Goal: Transaction & Acquisition: Purchase product/service

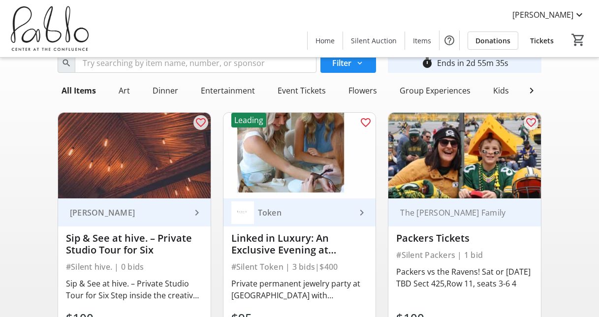
scroll to position [35, 0]
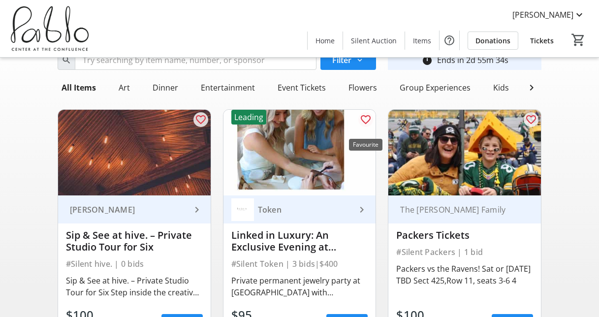
click at [364, 125] on mat-icon "favorite_outline" at bounding box center [366, 120] width 12 height 12
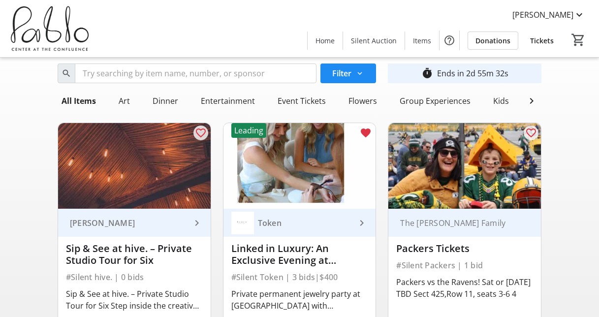
scroll to position [12, 0]
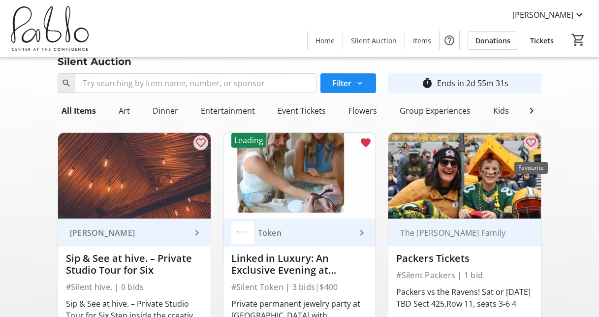
click at [531, 149] on mat-icon "favorite_outline" at bounding box center [531, 143] width 12 height 12
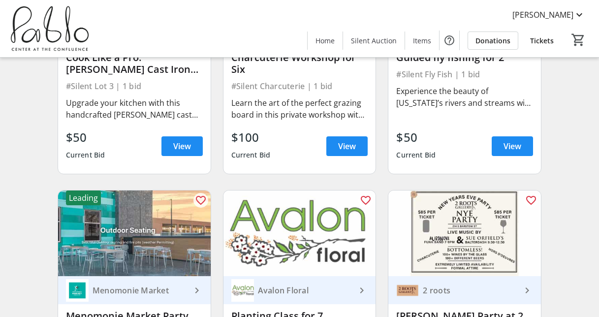
scroll to position [989, 0]
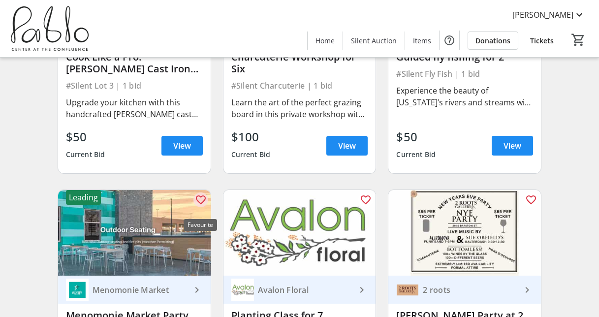
click at [197, 206] on mat-icon "favorite_outline" at bounding box center [201, 200] width 12 height 12
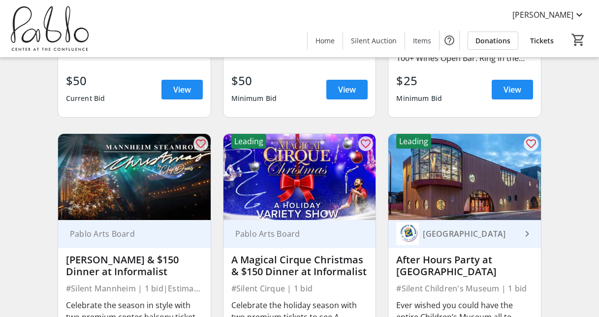
scroll to position [1305, 0]
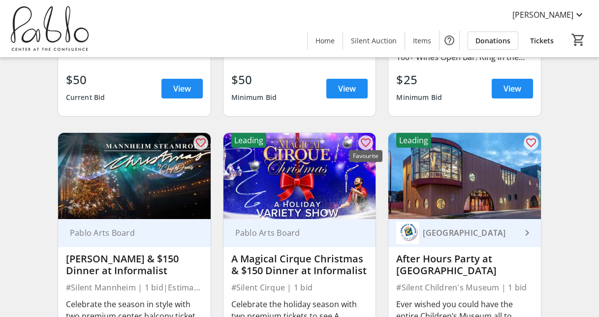
click at [362, 138] on mat-icon "favorite_outline" at bounding box center [366, 143] width 12 height 12
click at [530, 137] on mat-icon "favorite_outline" at bounding box center [531, 143] width 12 height 12
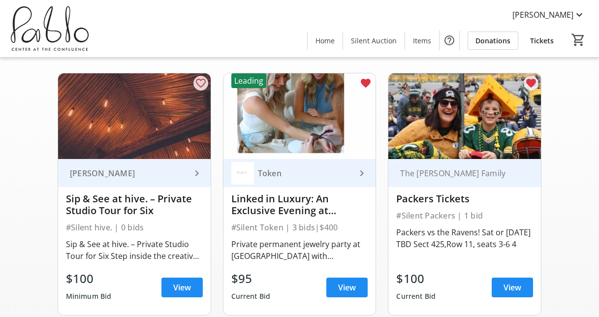
scroll to position [0, 0]
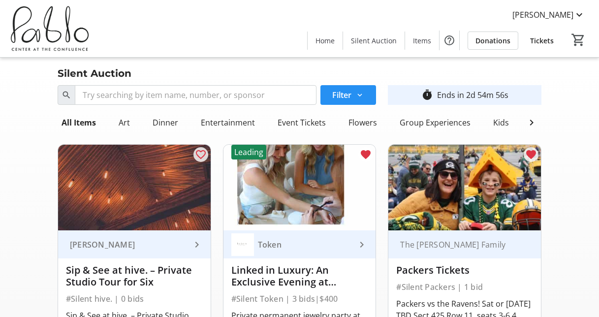
click at [349, 97] on span "Filter" at bounding box center [341, 95] width 19 height 12
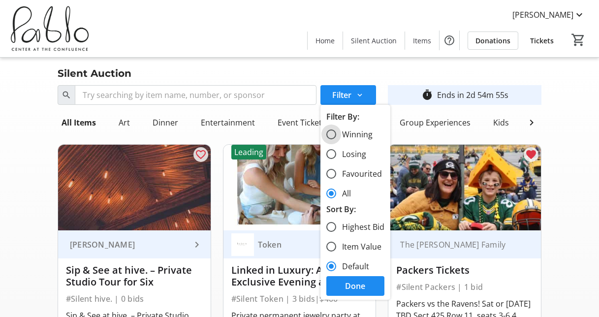
click at [333, 134] on input "Winning" at bounding box center [331, 134] width 10 height 10
radio input "true"
click at [333, 134] on input "Winning" at bounding box center [331, 134] width 10 height 10
click at [353, 287] on span "Done" at bounding box center [355, 286] width 20 height 12
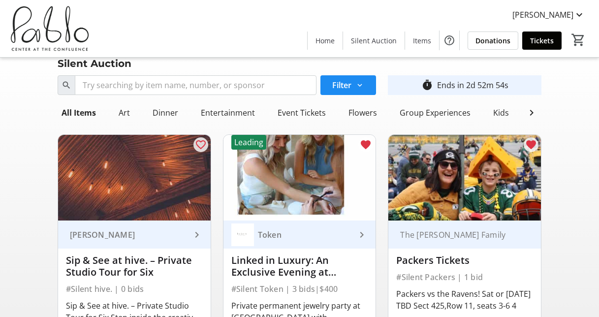
scroll to position [10, 0]
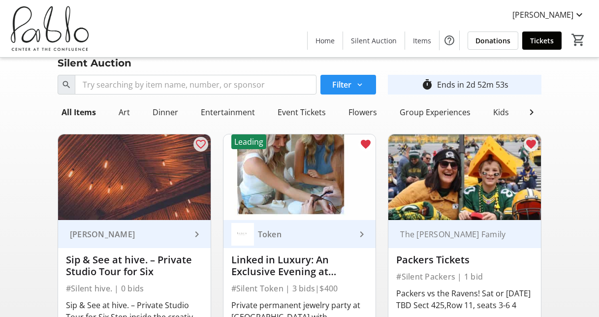
click at [351, 78] on span at bounding box center [349, 85] width 56 height 24
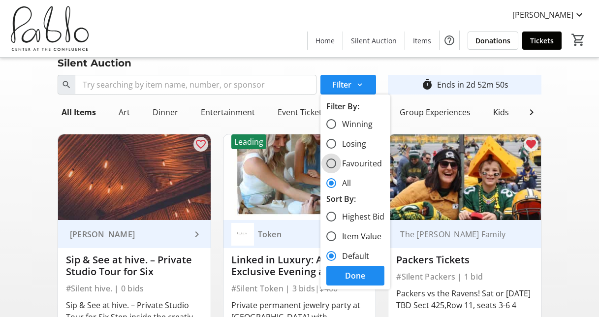
click at [334, 166] on input "Favourited" at bounding box center [331, 164] width 10 height 10
radio input "true"
click at [351, 274] on span "Done" at bounding box center [355, 276] width 20 height 12
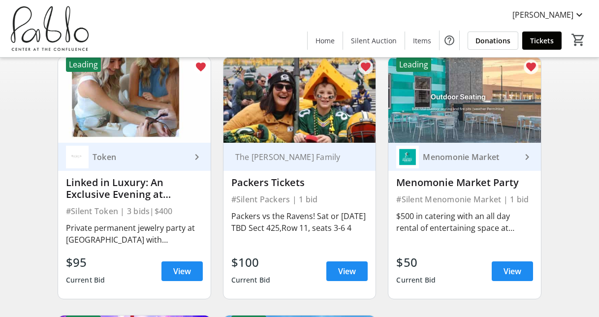
scroll to position [72, 0]
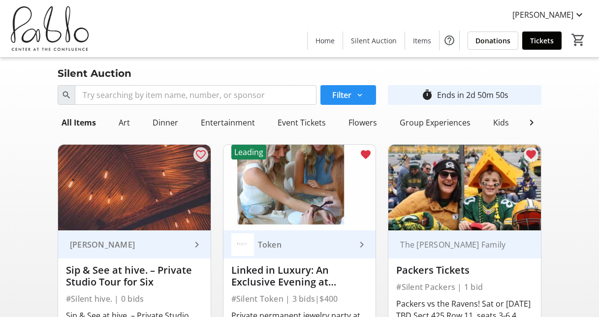
click at [358, 96] on mat-icon at bounding box center [359, 95] width 9 height 9
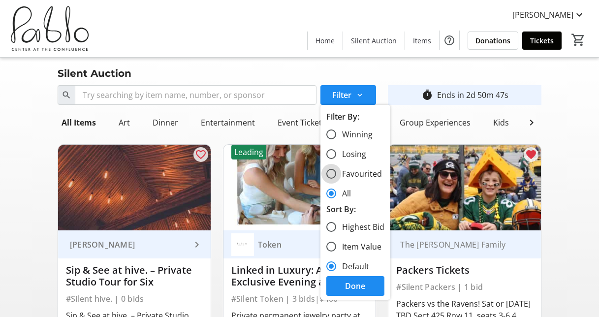
click at [331, 176] on input "Favourited" at bounding box center [331, 174] width 10 height 10
radio input "true"
click at [351, 284] on span "Done" at bounding box center [355, 286] width 20 height 12
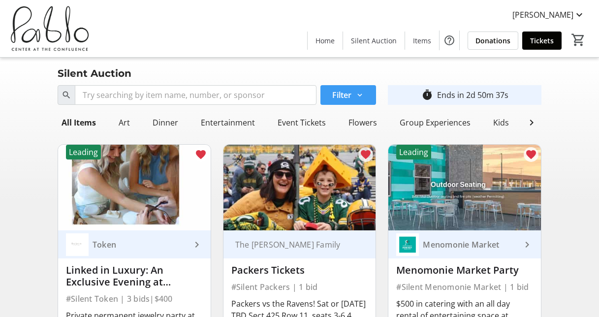
click at [343, 91] on span "Filter" at bounding box center [341, 95] width 19 height 12
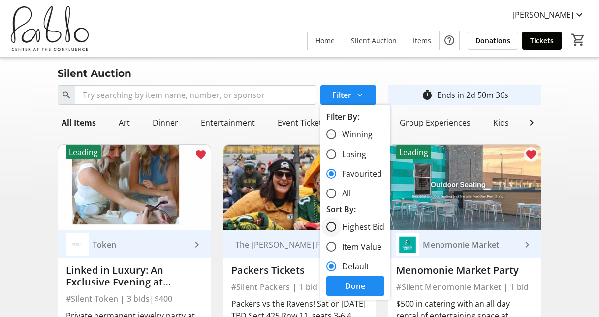
click at [337, 229] on div at bounding box center [332, 227] width 24 height 24
radio input "true"
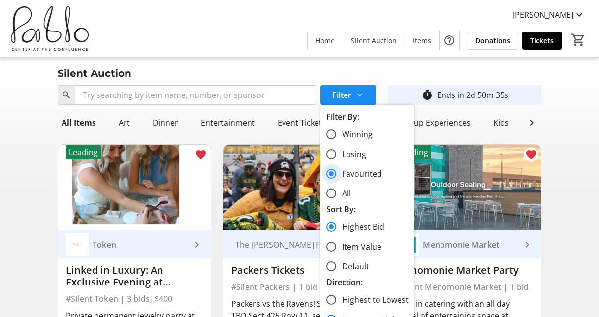
click at [333, 173] on input "Favourited" at bounding box center [331, 174] width 10 height 10
click at [335, 193] on input "All" at bounding box center [331, 194] width 10 height 10
radio input "true"
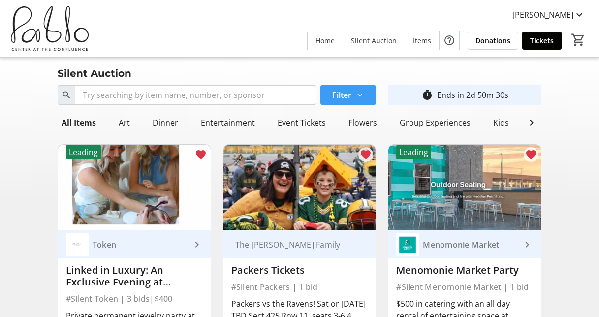
click at [344, 101] on span at bounding box center [349, 95] width 56 height 24
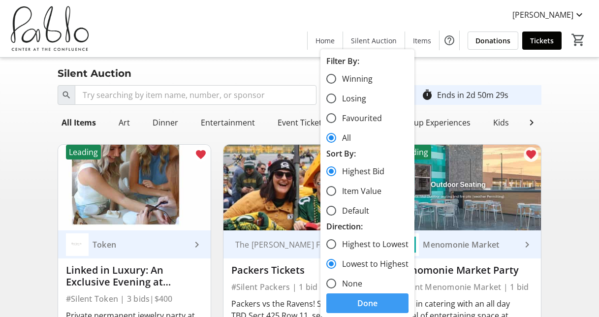
click at [366, 297] on span "Done" at bounding box center [367, 303] width 20 height 12
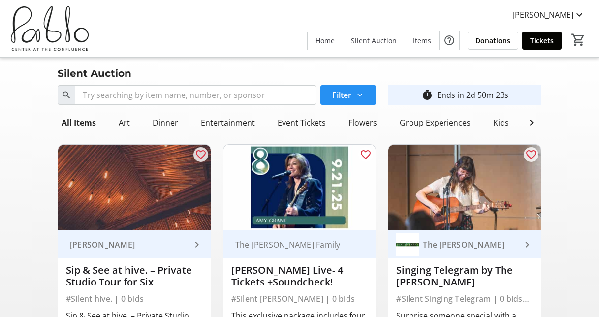
click at [372, 97] on span at bounding box center [349, 95] width 56 height 24
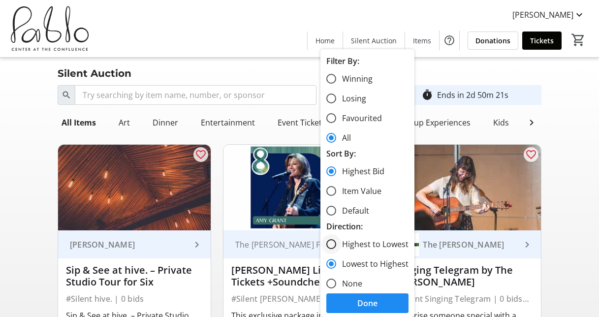
click at [336, 242] on div at bounding box center [332, 244] width 24 height 24
radio input "true"
click at [350, 296] on span at bounding box center [367, 303] width 82 height 24
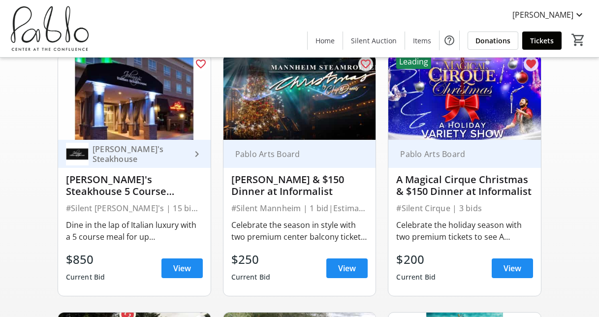
scroll to position [90, 0]
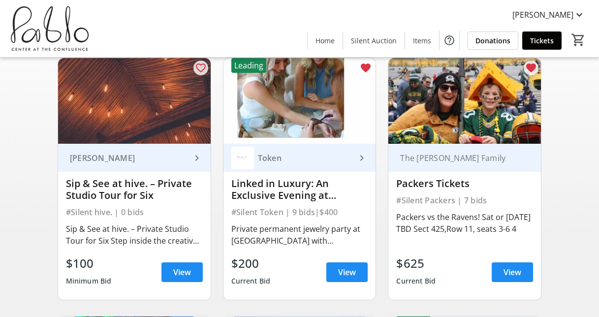
scroll to position [87, 0]
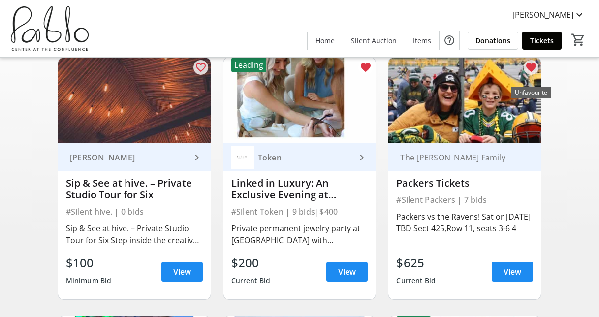
click at [533, 73] on mat-icon "favorite" at bounding box center [531, 68] width 12 height 12
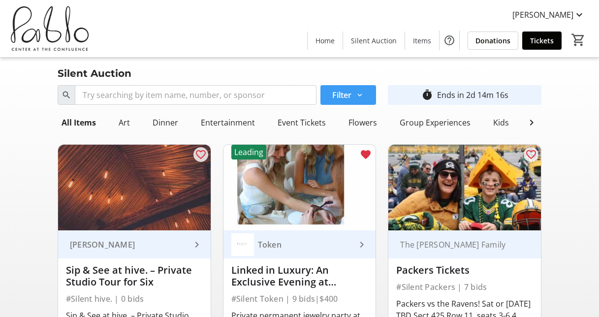
click at [355, 95] on span at bounding box center [349, 95] width 56 height 24
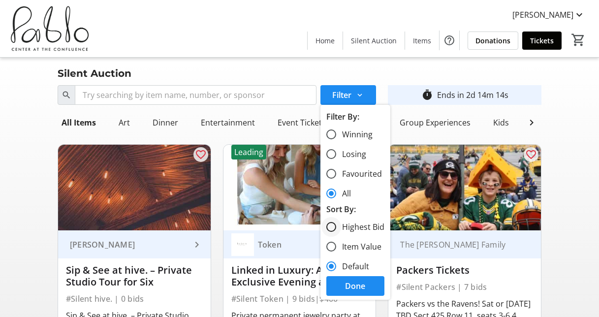
click at [337, 228] on div at bounding box center [332, 227] width 24 height 24
radio input "true"
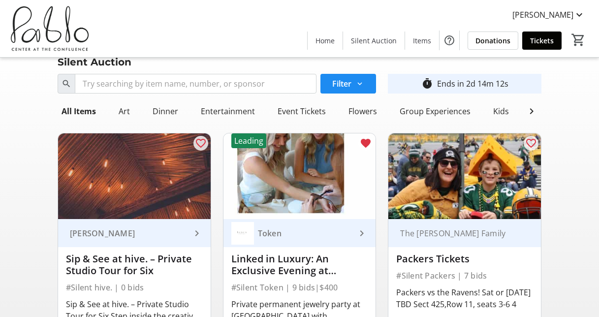
scroll to position [9, 0]
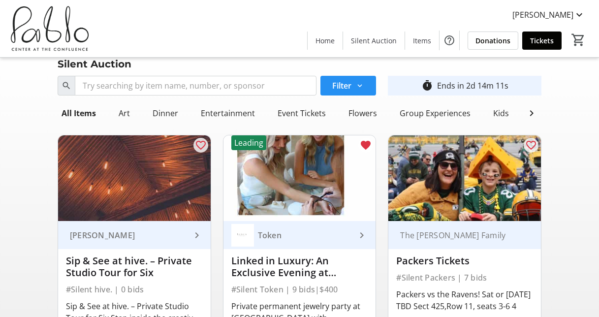
click at [364, 87] on mat-icon at bounding box center [359, 85] width 9 height 9
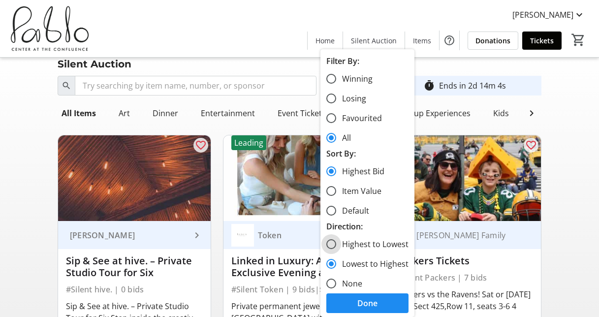
click at [333, 241] on input "Highest to Lowest" at bounding box center [331, 244] width 10 height 10
radio input "true"
click at [354, 300] on span at bounding box center [367, 303] width 82 height 24
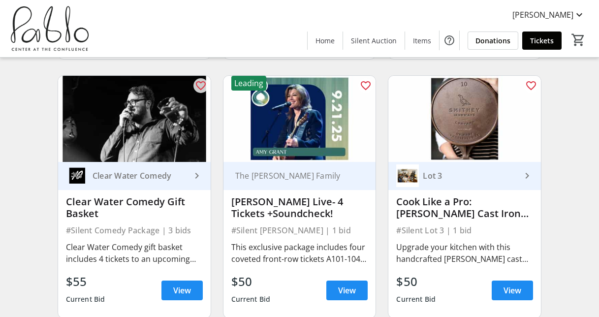
scroll to position [1359, 0]
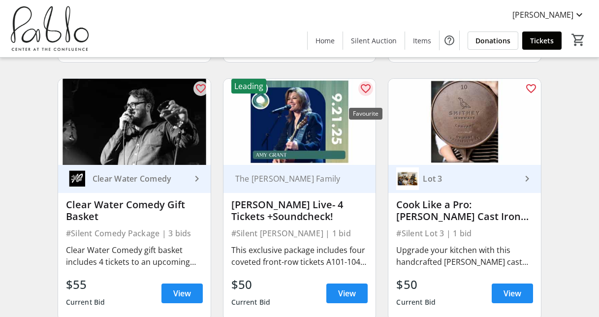
click at [364, 95] on mat-icon "favorite_outline" at bounding box center [366, 89] width 12 height 12
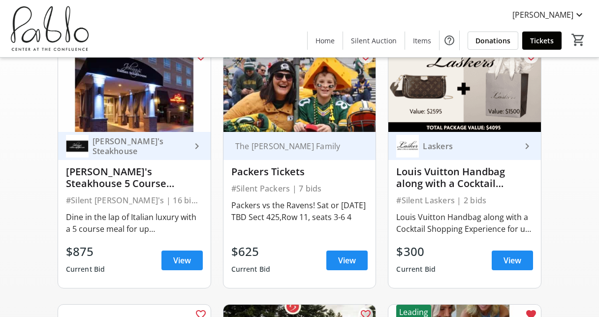
scroll to position [0, 0]
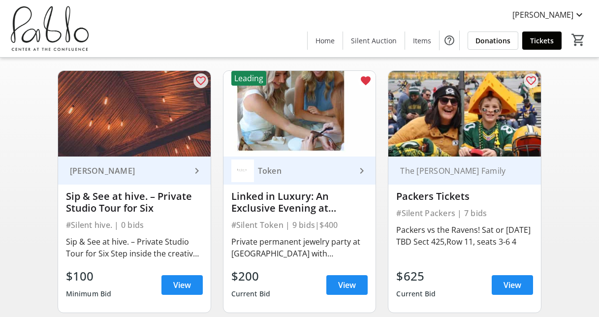
scroll to position [75, 0]
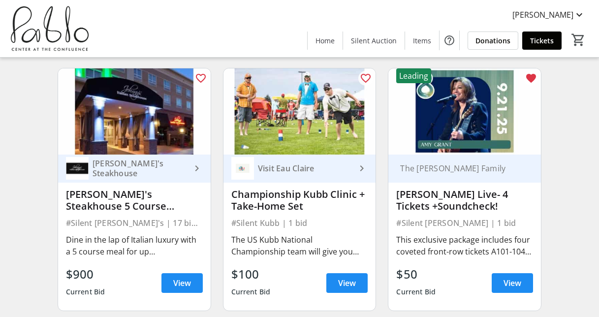
scroll to position [335, 0]
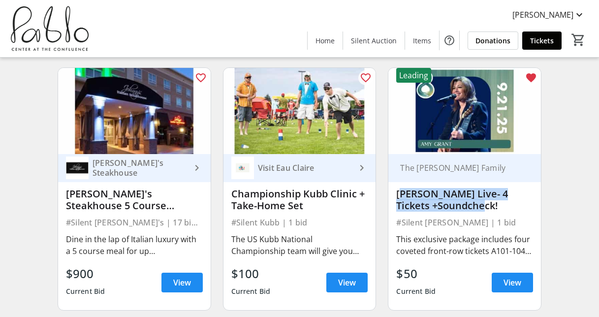
drag, startPoint x: 463, startPoint y: 213, endPoint x: 395, endPoint y: 204, distance: 68.5
click at [395, 204] on div "The Murty Family Amy Grant Live- 4 Tickets +Soundcheck! #Silent Amy Grant | 1 b…" at bounding box center [464, 232] width 153 height 156
drag, startPoint x: 395, startPoint y: 204, endPoint x: 460, endPoint y: 215, distance: 66.0
click at [460, 212] on div "[PERSON_NAME] Live- 4 Tickets +Soundcheck!" at bounding box center [464, 200] width 137 height 24
click at [461, 212] on div "[PERSON_NAME] Live- 4 Tickets +Soundcheck!" at bounding box center [464, 200] width 137 height 24
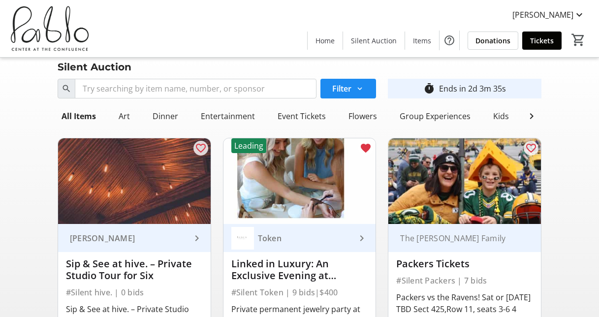
scroll to position [0, 0]
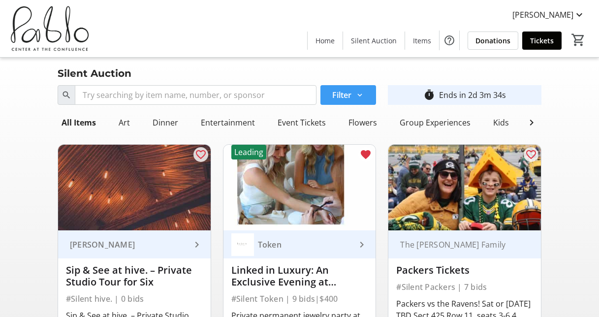
click at [355, 93] on mat-icon at bounding box center [359, 95] width 9 height 9
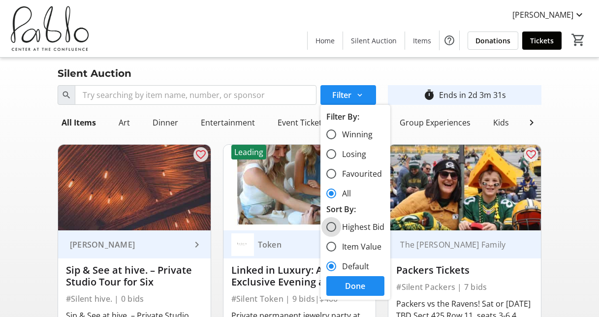
click at [332, 227] on input "Highest Bid" at bounding box center [331, 227] width 10 height 10
radio input "true"
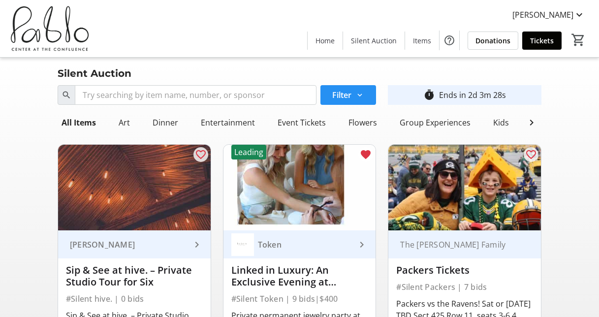
click at [353, 92] on span at bounding box center [349, 95] width 56 height 24
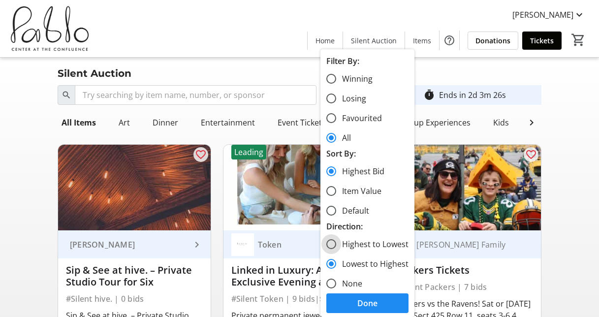
click at [334, 245] on input "Highest to Lowest" at bounding box center [331, 244] width 10 height 10
radio input "true"
click at [355, 299] on span at bounding box center [367, 303] width 82 height 24
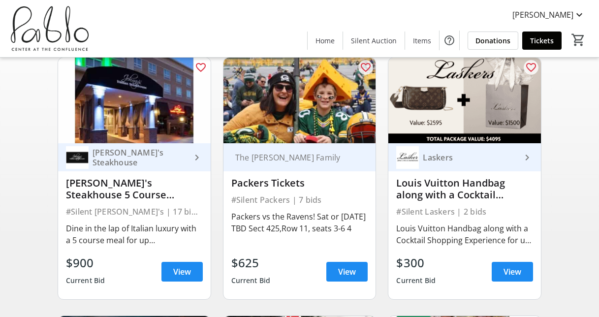
scroll to position [87, 0]
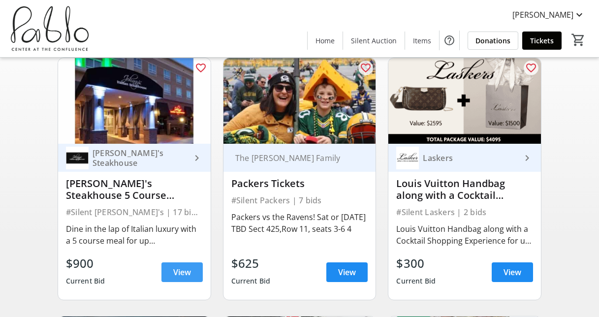
click at [175, 278] on span "View" at bounding box center [182, 272] width 18 height 12
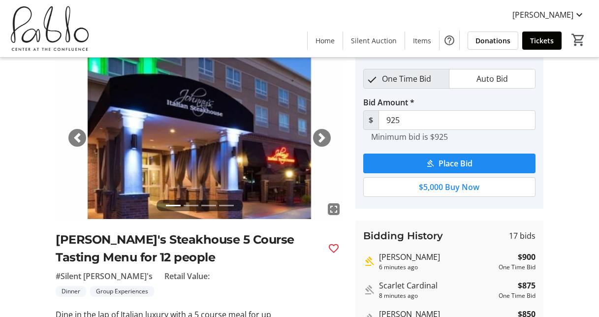
scroll to position [35, 0]
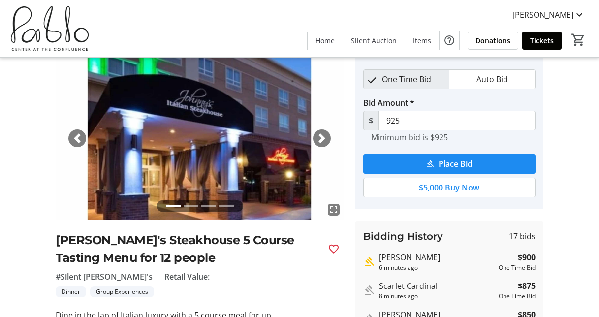
click at [319, 139] on span "button" at bounding box center [322, 138] width 10 height 10
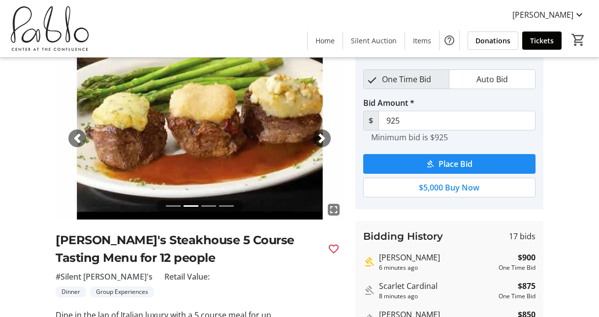
scroll to position [0, 0]
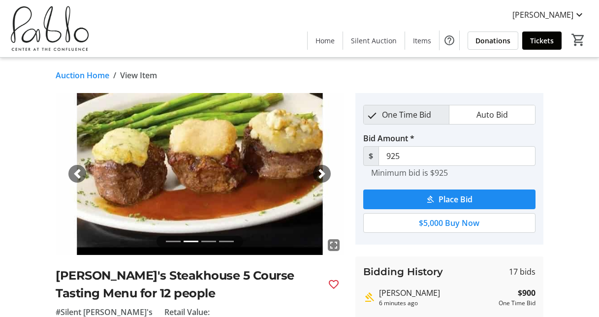
click at [322, 172] on span "button" at bounding box center [322, 174] width 10 height 10
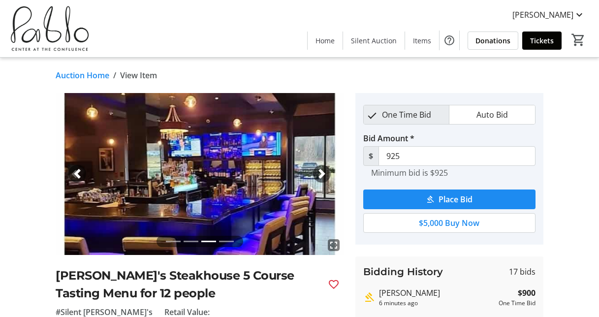
click at [322, 172] on span "button" at bounding box center [322, 174] width 10 height 10
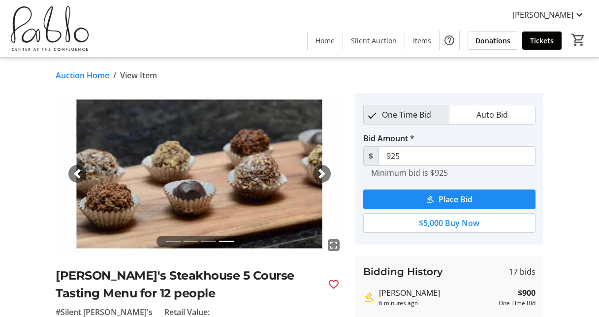
scroll to position [87, 0]
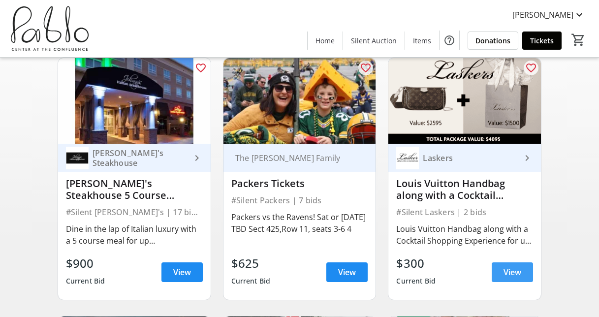
click at [501, 277] on span at bounding box center [512, 272] width 41 height 24
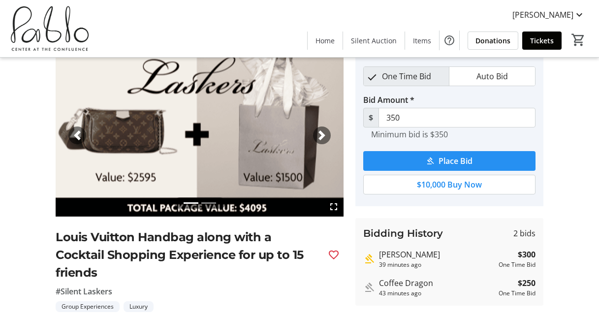
scroll to position [29, 0]
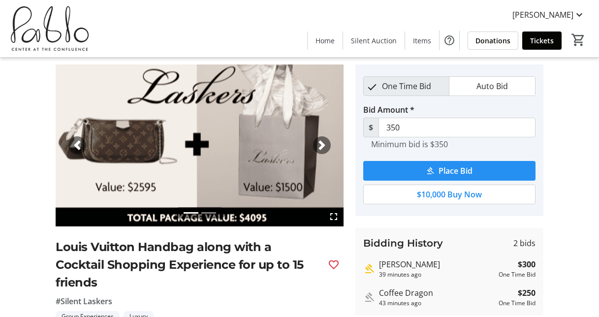
click at [449, 165] on span "Place Bid" at bounding box center [456, 171] width 34 height 12
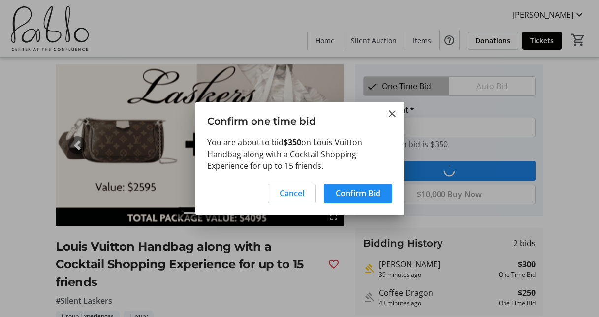
scroll to position [0, 0]
click at [374, 192] on span "Confirm Bid" at bounding box center [358, 194] width 45 height 12
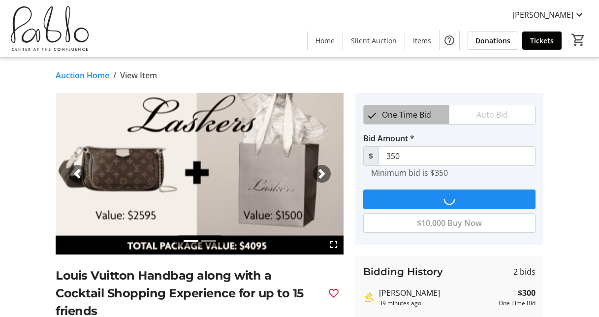
scroll to position [29, 0]
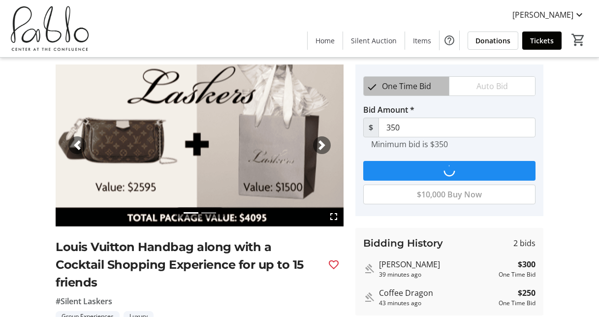
type input "400"
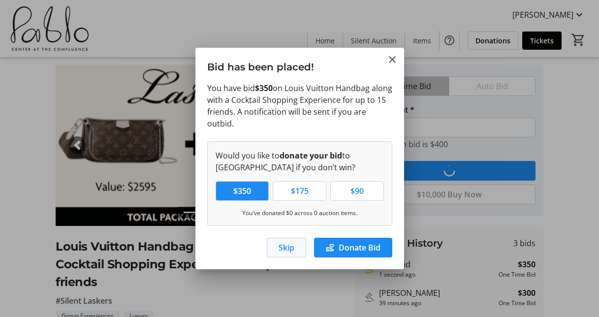
click at [292, 243] on span "Skip" at bounding box center [287, 248] width 16 height 12
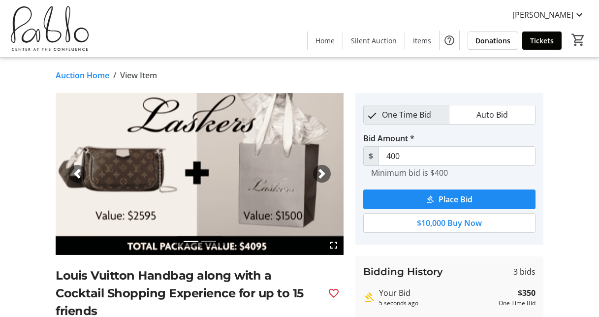
scroll to position [87, 0]
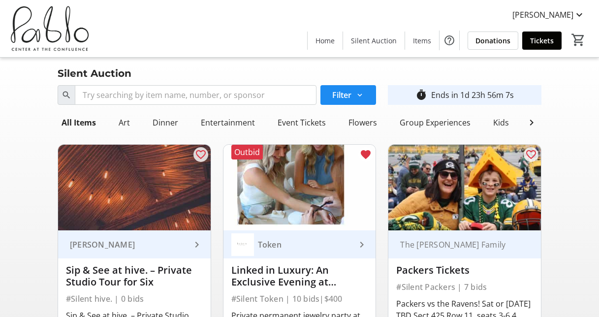
click at [268, 191] on img at bounding box center [300, 188] width 153 height 86
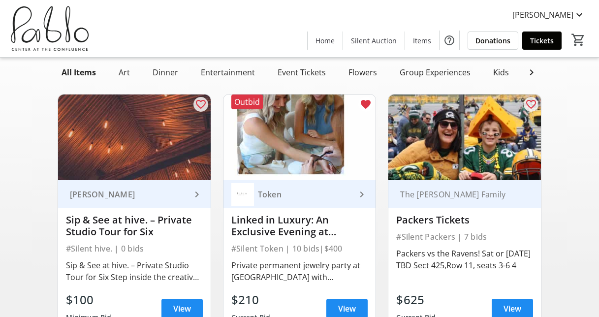
scroll to position [66, 0]
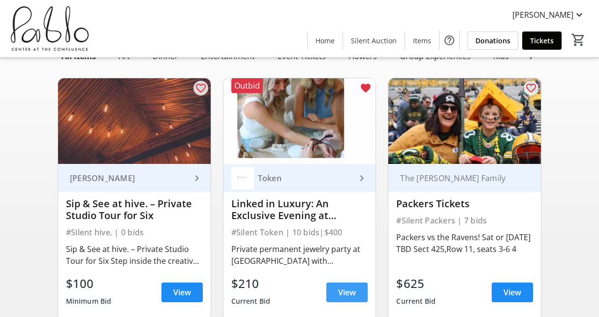
click at [334, 293] on span at bounding box center [346, 293] width 41 height 24
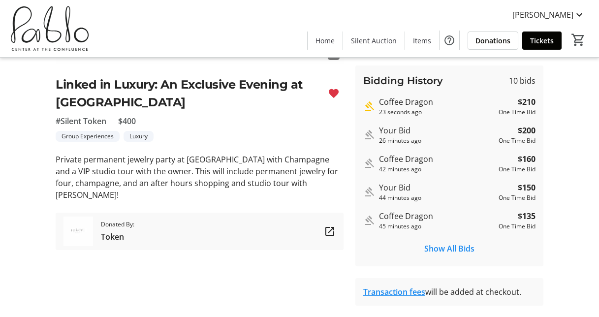
scroll to position [190, 0]
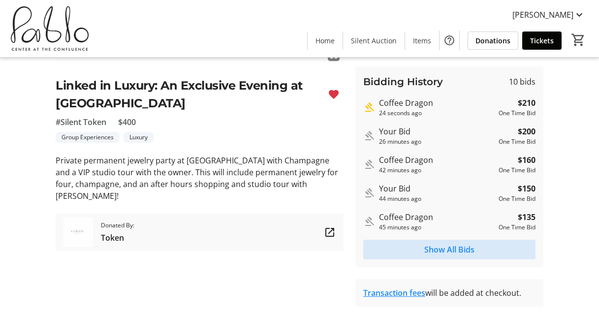
click at [430, 251] on span "Show All Bids" at bounding box center [449, 250] width 50 height 12
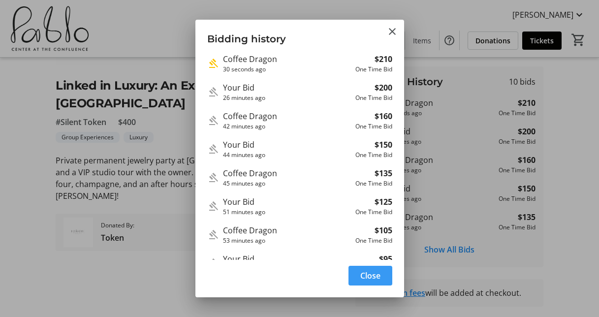
scroll to position [0, 0]
click at [393, 32] on mat-icon "Close" at bounding box center [392, 32] width 12 height 12
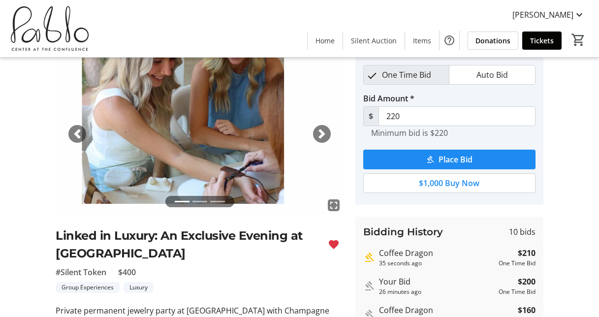
scroll to position [35, 0]
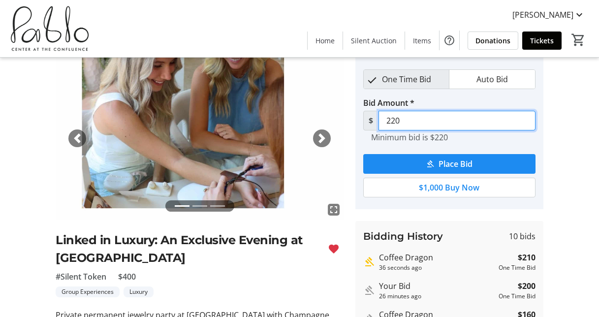
click at [432, 128] on input "220" at bounding box center [457, 121] width 157 height 20
drag, startPoint x: 432, startPoint y: 128, endPoint x: 397, endPoint y: 126, distance: 35.0
click at [397, 126] on input "220" at bounding box center [457, 121] width 157 height 20
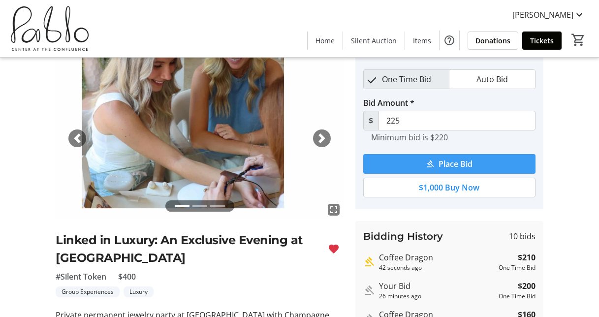
click at [430, 159] on span "submit" at bounding box center [449, 164] width 172 height 24
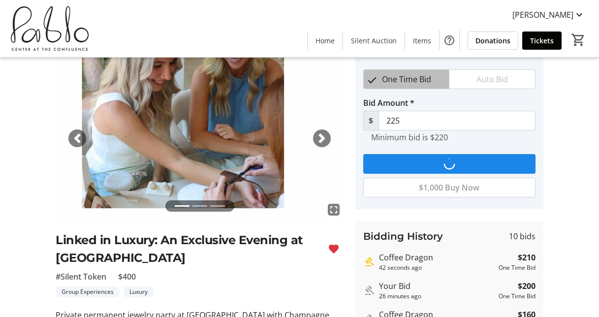
scroll to position [0, 0]
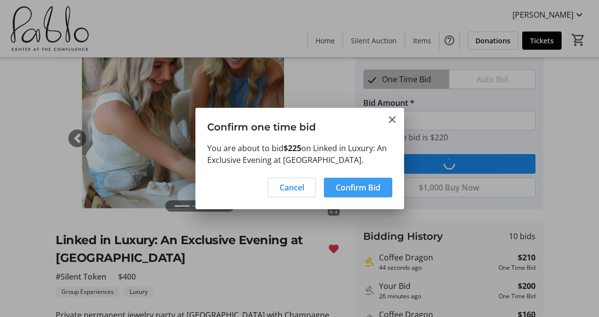
click at [360, 187] on span "Confirm Bid" at bounding box center [358, 188] width 45 height 12
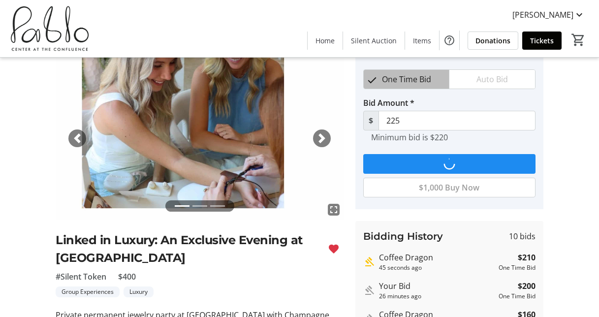
scroll to position [35, 0]
type input "235"
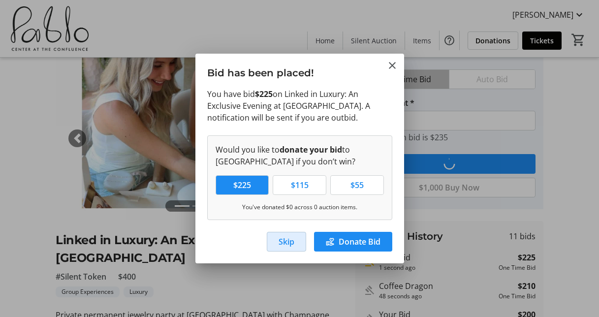
click at [289, 239] on span "Skip" at bounding box center [287, 242] width 16 height 12
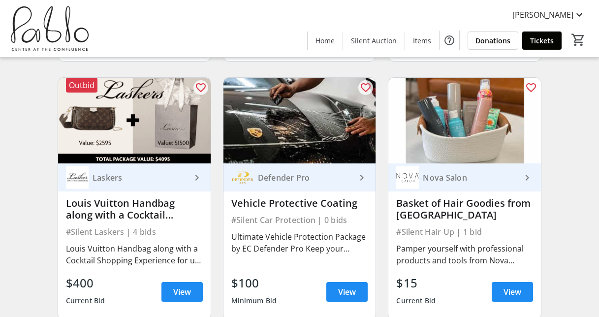
scroll to position [1878, 0]
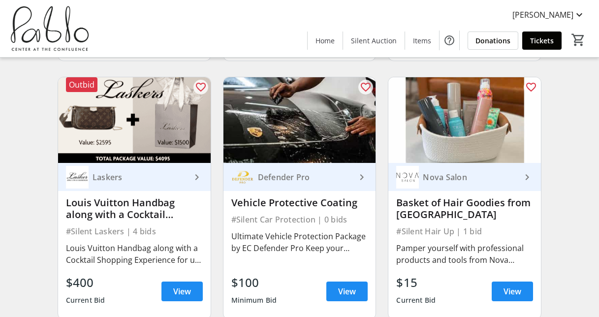
click at [161, 123] on img at bounding box center [134, 120] width 153 height 86
click at [188, 286] on span "View" at bounding box center [182, 292] width 18 height 12
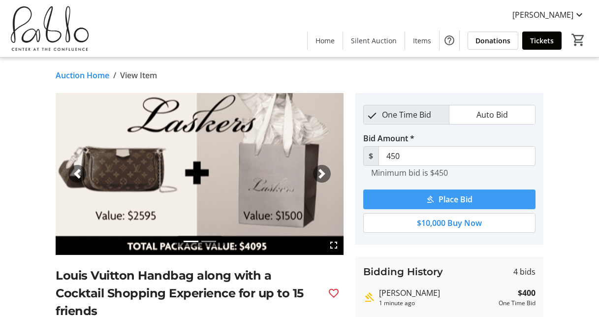
click at [415, 201] on span "submit" at bounding box center [449, 200] width 172 height 24
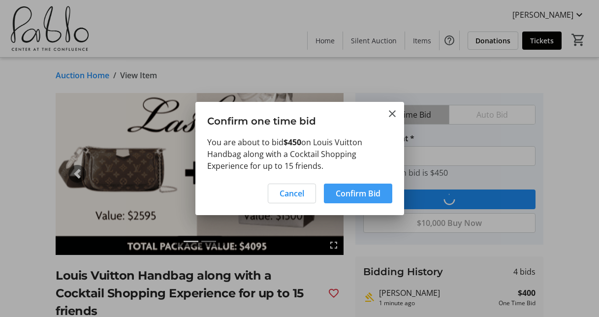
click at [350, 193] on span "Confirm Bid" at bounding box center [358, 194] width 45 height 12
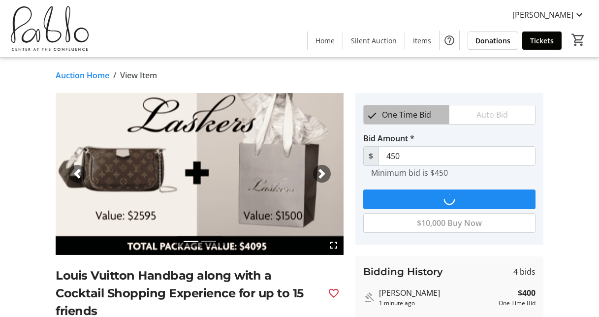
type input "500"
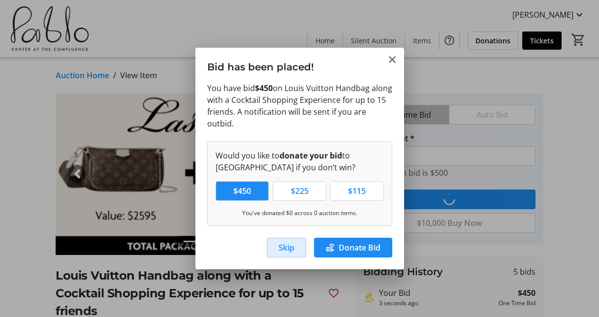
click at [282, 244] on span "Skip" at bounding box center [287, 248] width 16 height 12
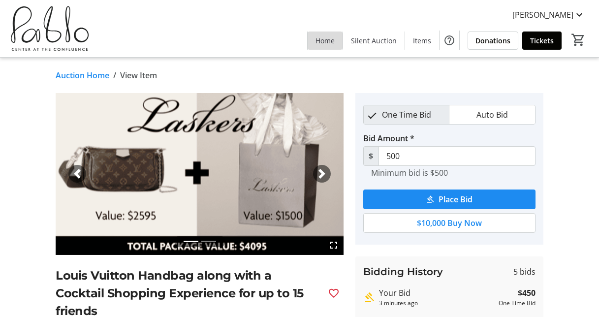
click at [323, 45] on span at bounding box center [325, 41] width 35 height 24
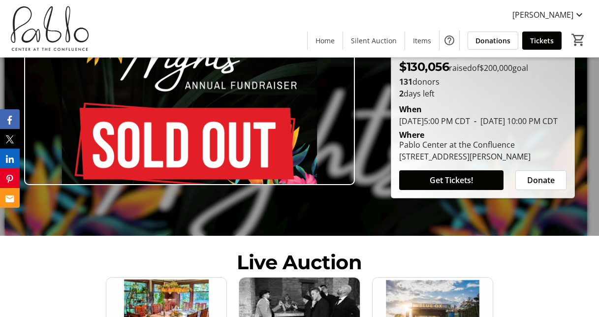
scroll to position [75, 0]
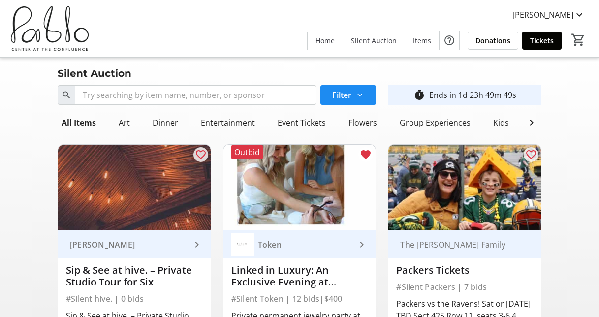
click at [298, 185] on img at bounding box center [300, 188] width 153 height 86
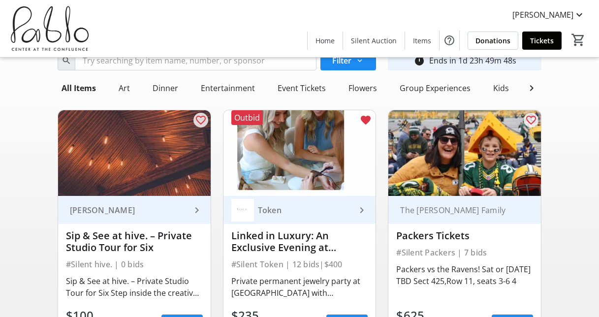
scroll to position [35, 0]
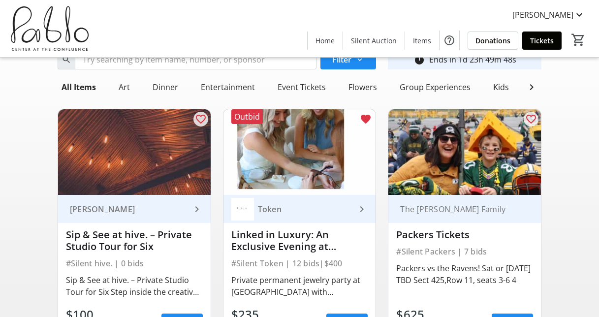
click at [337, 214] on div "Token" at bounding box center [305, 209] width 102 height 10
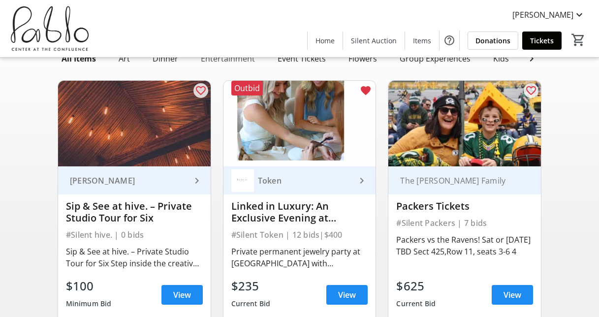
scroll to position [60, 0]
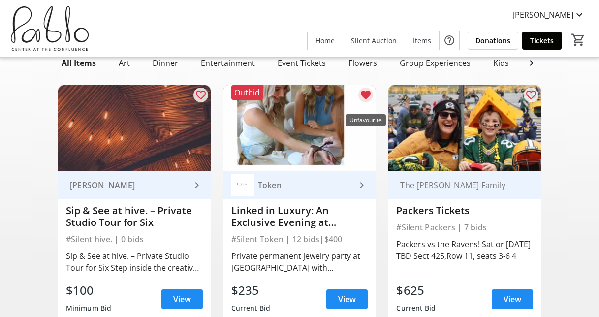
click at [364, 100] on mat-icon "favorite" at bounding box center [366, 95] width 12 height 12
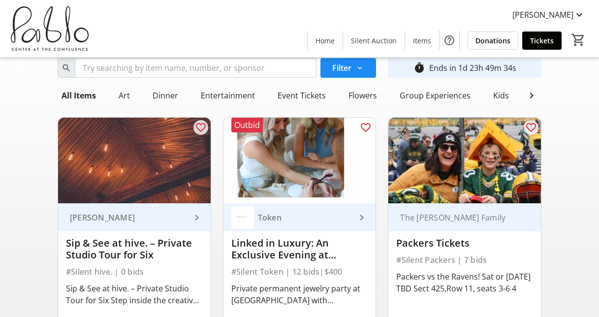
scroll to position [27, 0]
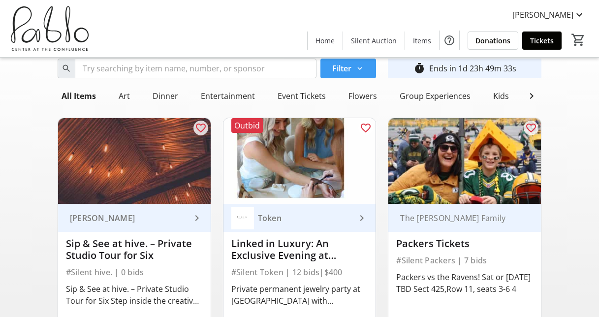
click at [351, 69] on span "Filter" at bounding box center [341, 69] width 19 height 12
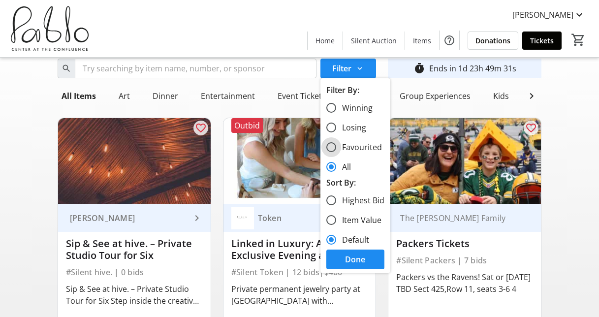
click at [334, 146] on input "Favourited" at bounding box center [331, 147] width 10 height 10
radio input "true"
click at [353, 254] on span "Done" at bounding box center [355, 260] width 20 height 12
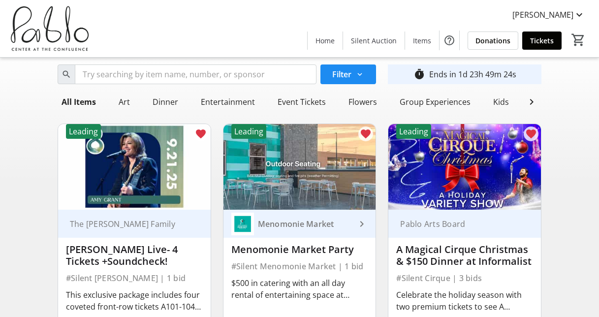
scroll to position [19, 0]
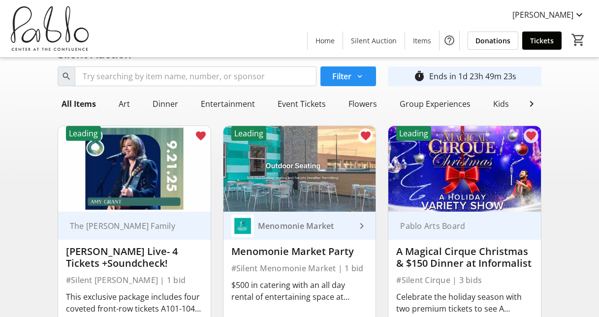
click at [340, 81] on span "Filter" at bounding box center [341, 76] width 19 height 12
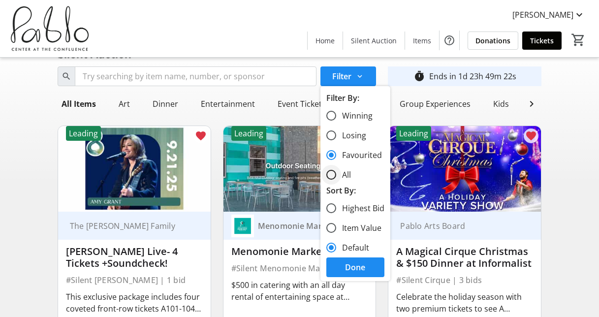
click at [326, 168] on div at bounding box center [332, 175] width 24 height 24
radio input "false"
radio input "true"
click at [363, 267] on span "Done" at bounding box center [355, 267] width 20 height 12
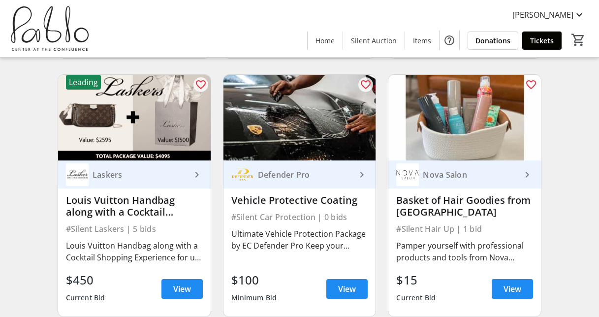
scroll to position [1879, 0]
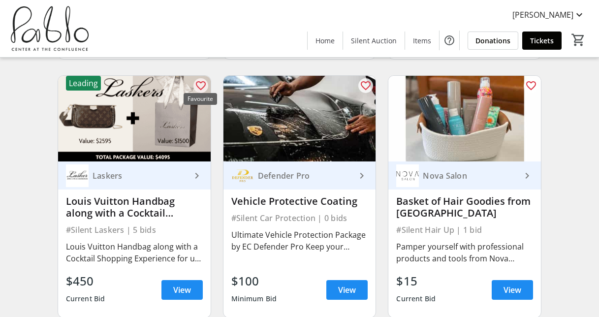
click at [201, 81] on mat-icon "favorite_outline" at bounding box center [201, 86] width 12 height 12
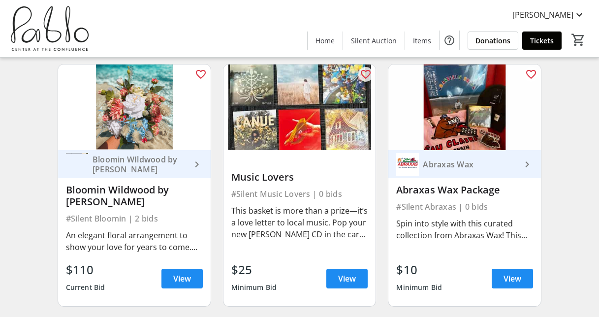
scroll to position [2148, 0]
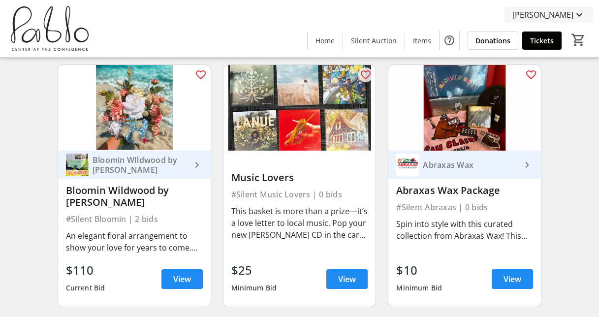
click at [577, 10] on mat-icon at bounding box center [580, 15] width 12 height 12
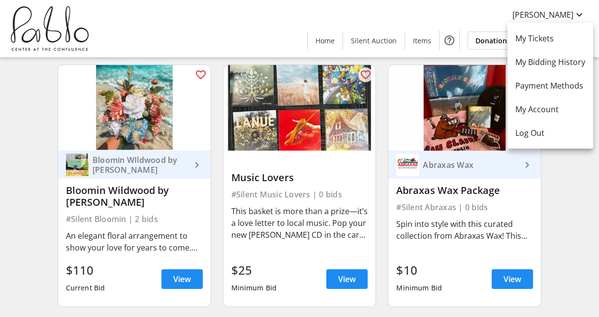
click at [573, 10] on div at bounding box center [299, 158] width 599 height 317
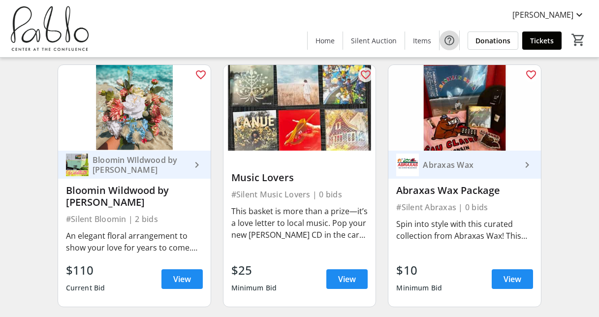
click at [451, 38] on mat-icon "Help" at bounding box center [450, 40] width 12 height 12
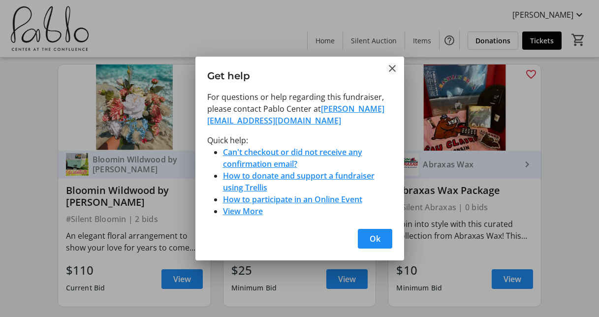
click at [388, 64] on mat-icon "Close" at bounding box center [392, 69] width 12 height 12
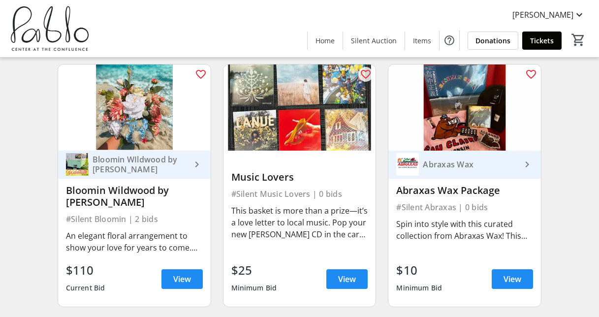
scroll to position [2148, 0]
click at [452, 42] on mat-icon "Help" at bounding box center [450, 40] width 12 height 12
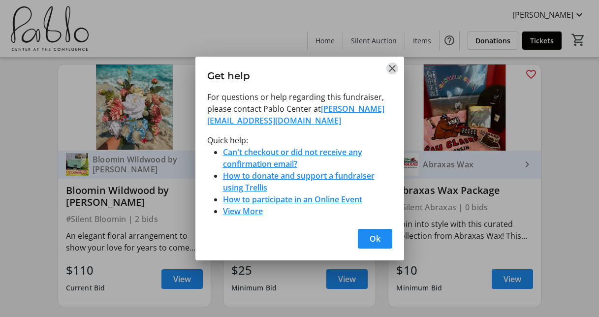
click at [391, 68] on mat-icon "Close" at bounding box center [392, 69] width 12 height 12
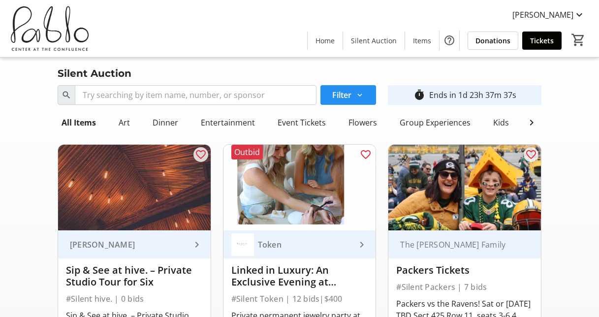
click at [359, 95] on mat-icon at bounding box center [359, 95] width 9 height 9
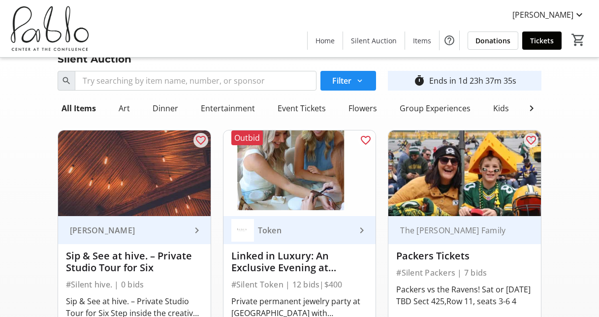
scroll to position [14, 0]
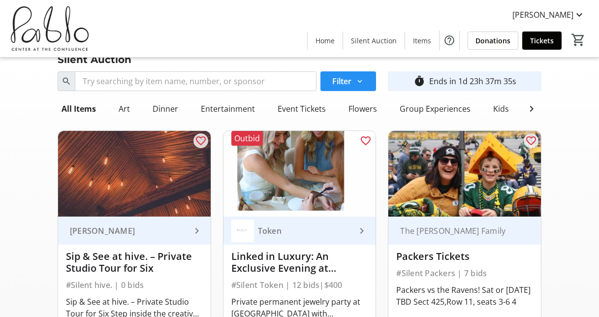
click at [358, 88] on span at bounding box center [349, 81] width 56 height 24
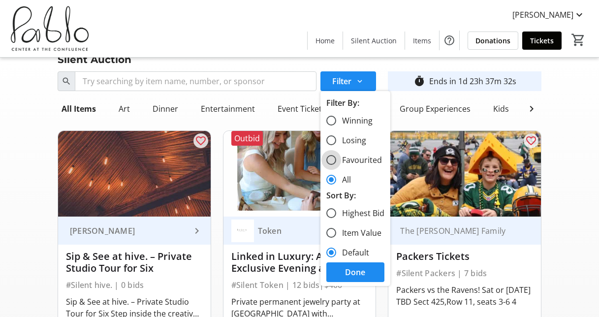
click at [331, 164] on input "Favourited" at bounding box center [331, 160] width 10 height 10
radio input "true"
click at [351, 268] on span "Done" at bounding box center [355, 272] width 20 height 12
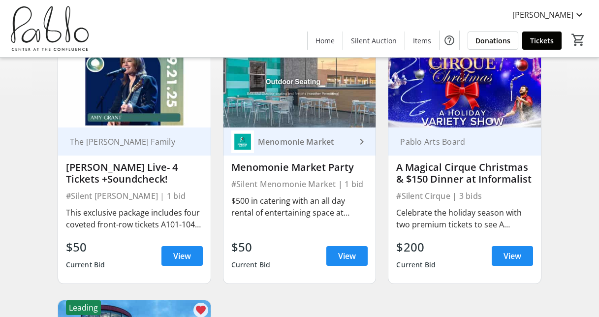
scroll to position [100, 0]
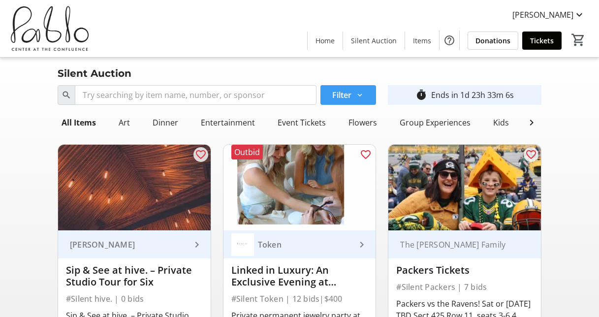
click at [341, 89] on span "Filter" at bounding box center [341, 95] width 19 height 12
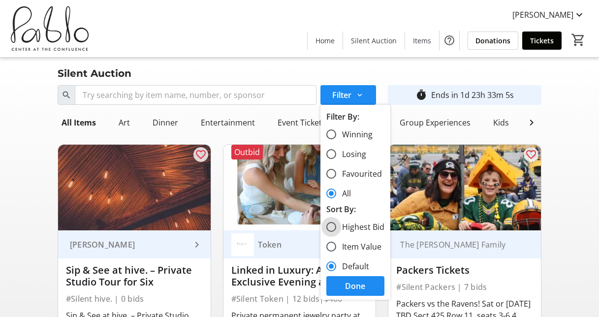
click at [333, 224] on input "Highest Bid" at bounding box center [331, 227] width 10 height 10
radio input "true"
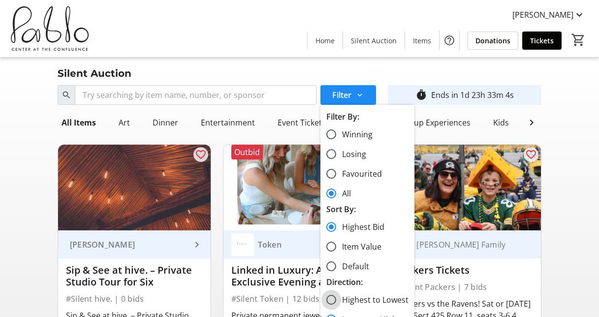
click at [334, 300] on input "Highest to Lowest" at bounding box center [331, 300] width 10 height 10
radio input "true"
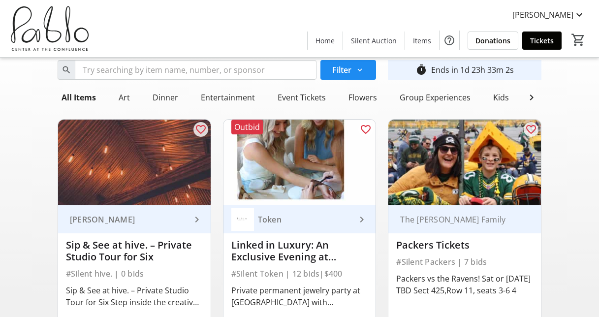
scroll to position [23, 0]
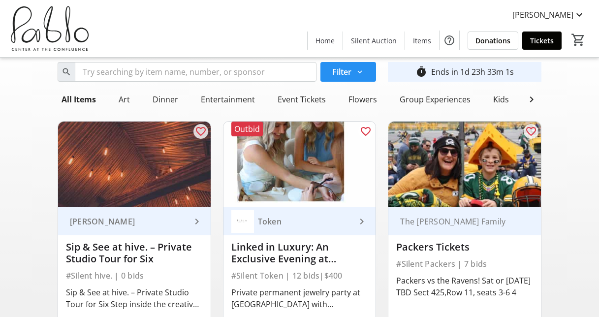
click at [346, 63] on span at bounding box center [349, 72] width 56 height 24
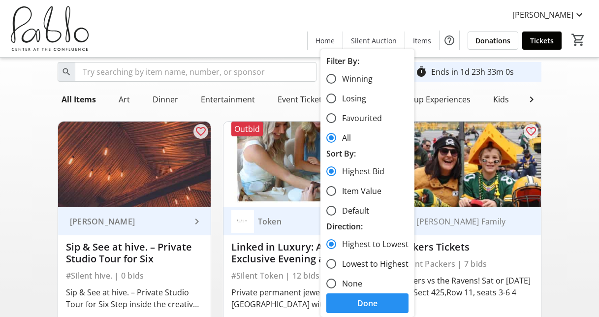
click at [363, 299] on span "Done" at bounding box center [367, 303] width 20 height 12
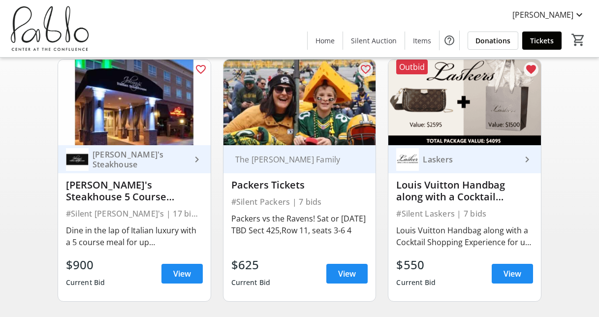
scroll to position [86, 0]
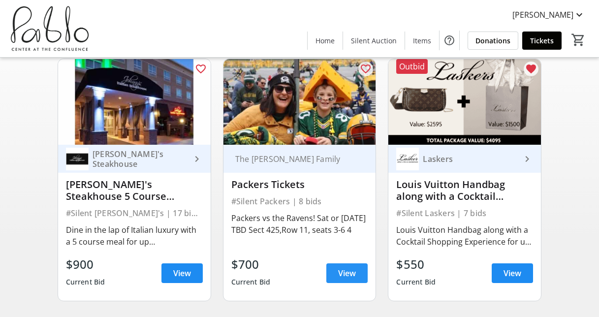
click at [354, 278] on span "View" at bounding box center [347, 273] width 18 height 12
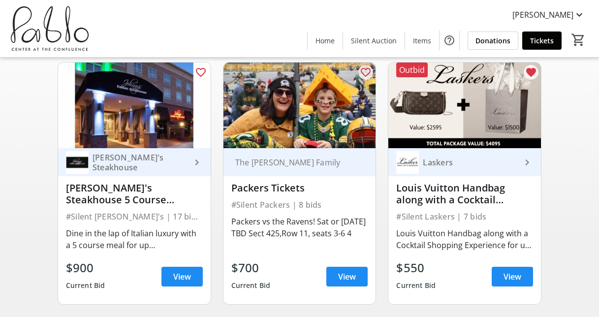
scroll to position [82, 0]
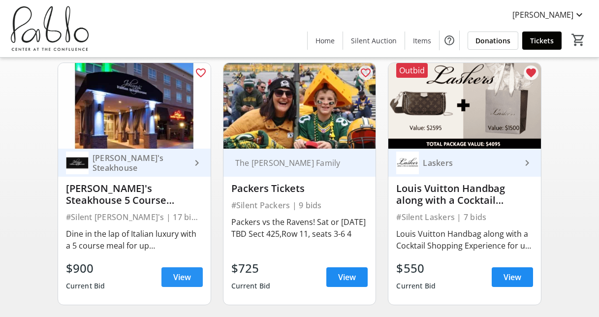
click at [182, 283] on span "View" at bounding box center [182, 277] width 18 height 12
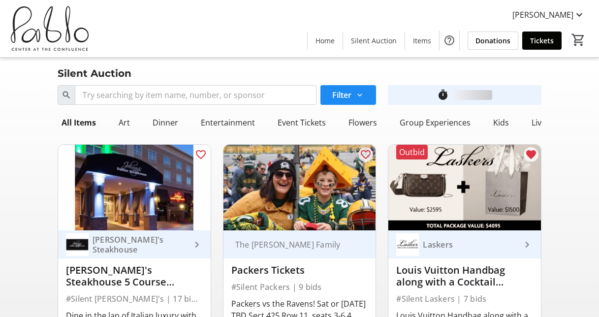
scroll to position [82, 0]
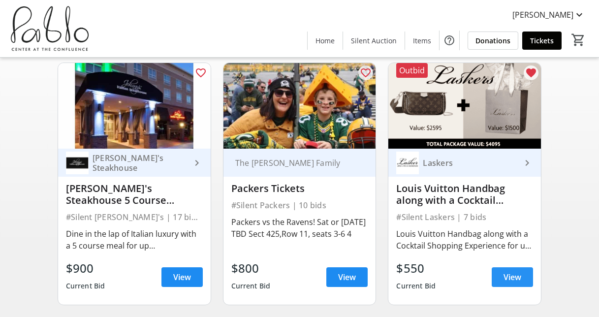
click at [505, 281] on span "View" at bounding box center [513, 277] width 18 height 12
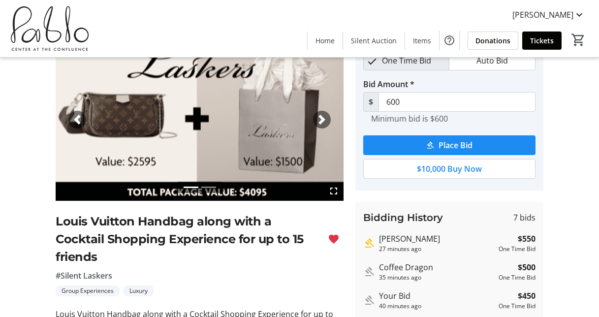
scroll to position [52, 0]
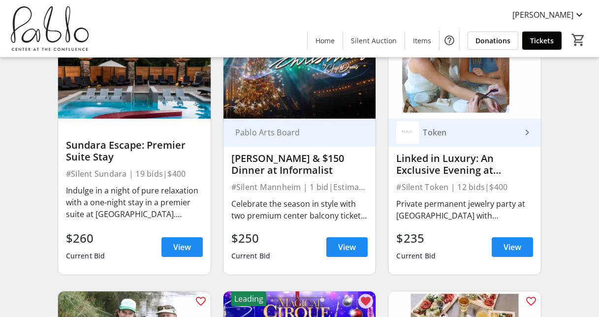
scroll to position [371, 0]
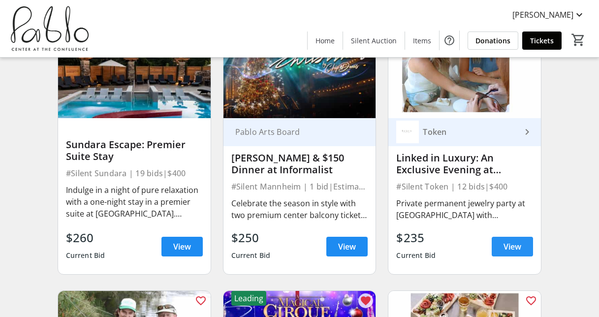
click span
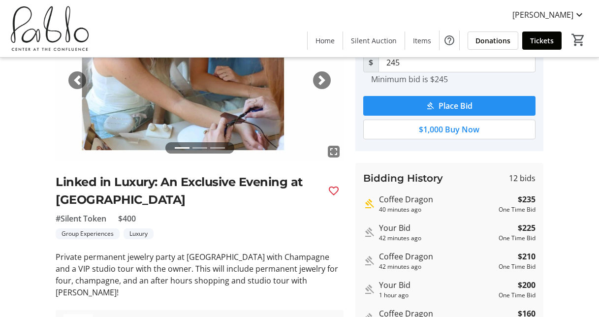
scroll to position [95, 0]
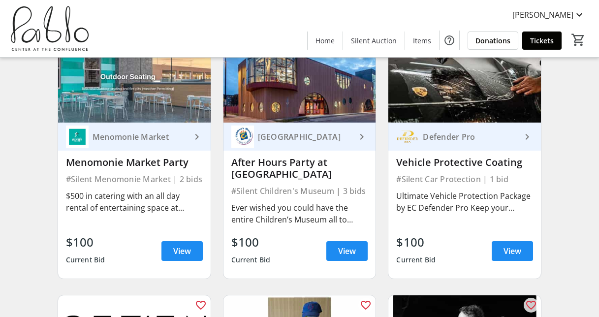
scroll to position [1143, 0]
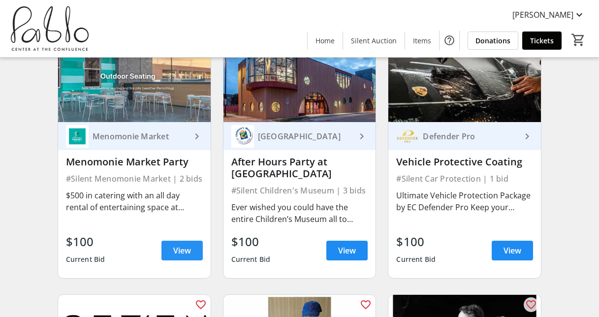
click span "View"
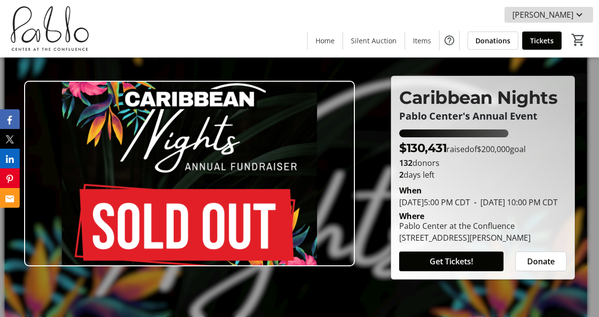
click at [557, 11] on span "[PERSON_NAME]" at bounding box center [543, 15] width 61 height 12
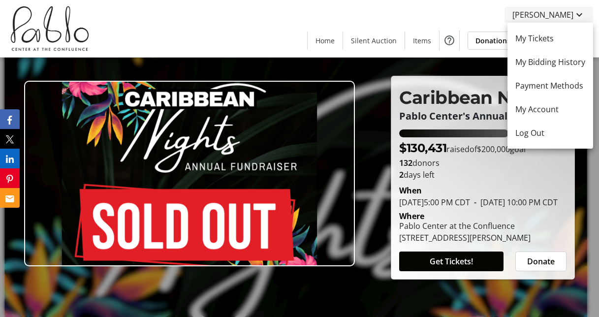
click at [557, 11] on div at bounding box center [299, 158] width 599 height 317
